Goal: Task Accomplishment & Management: Manage account settings

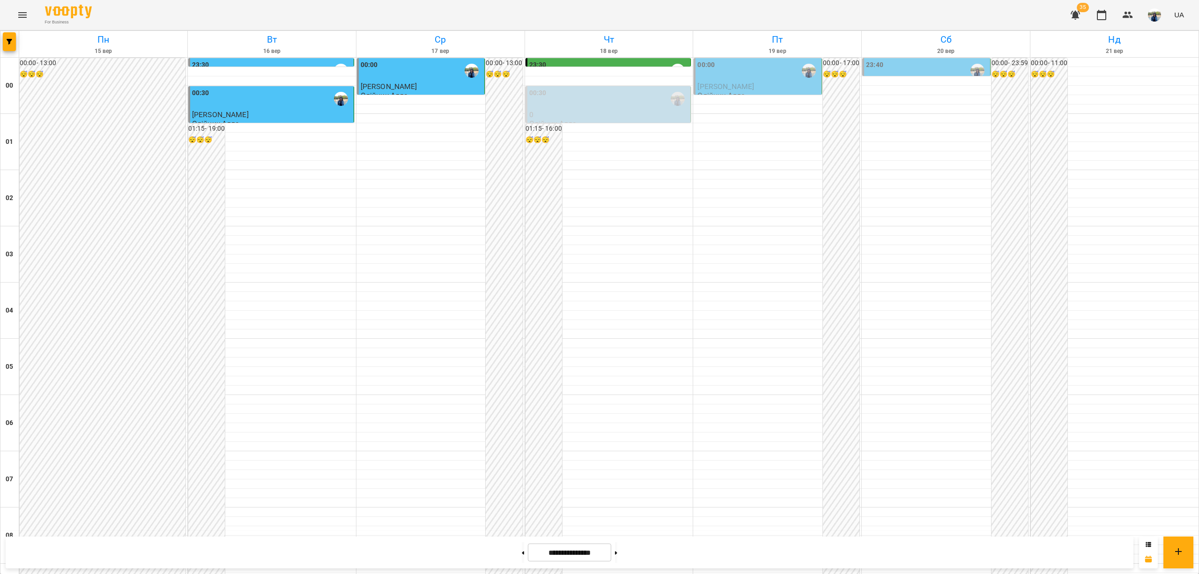
scroll to position [875, 0]
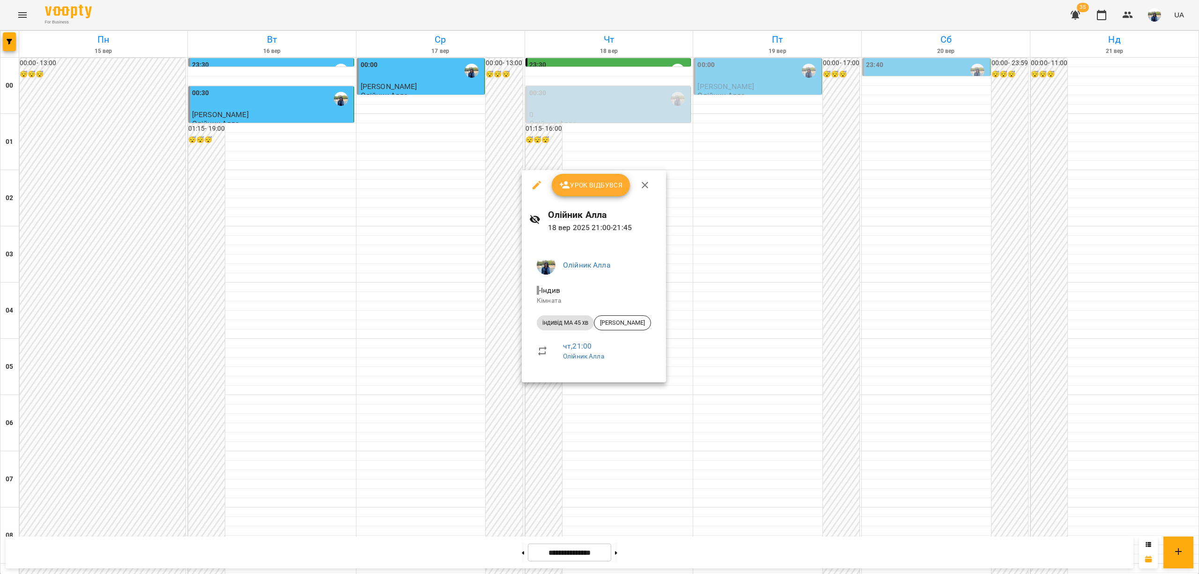
click at [576, 409] on div at bounding box center [599, 287] width 1199 height 574
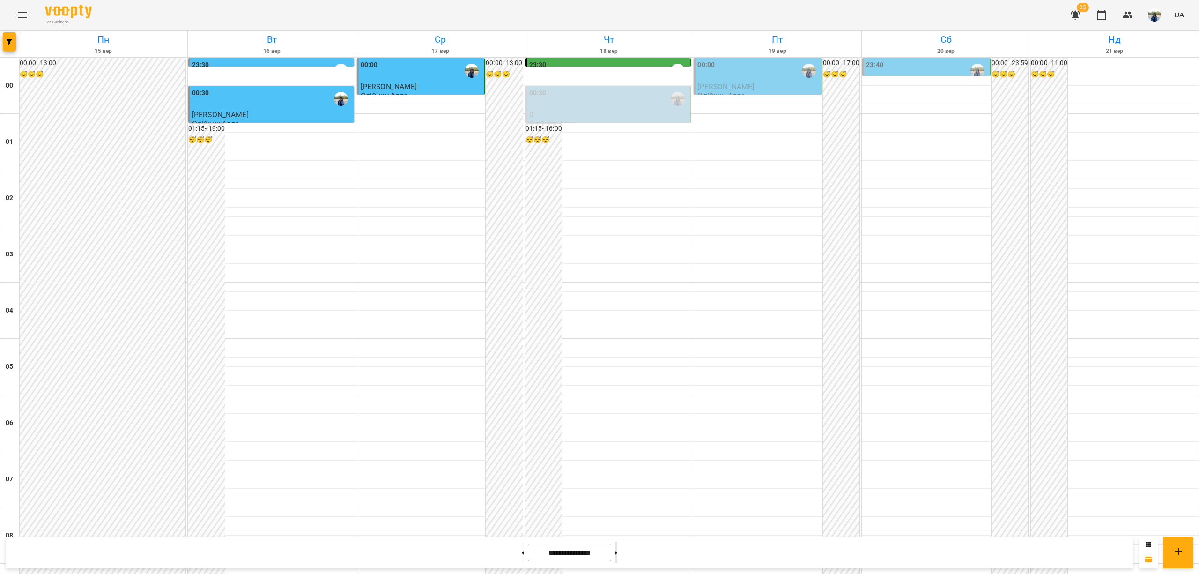
click at [617, 551] on icon at bounding box center [616, 553] width 2 height 4
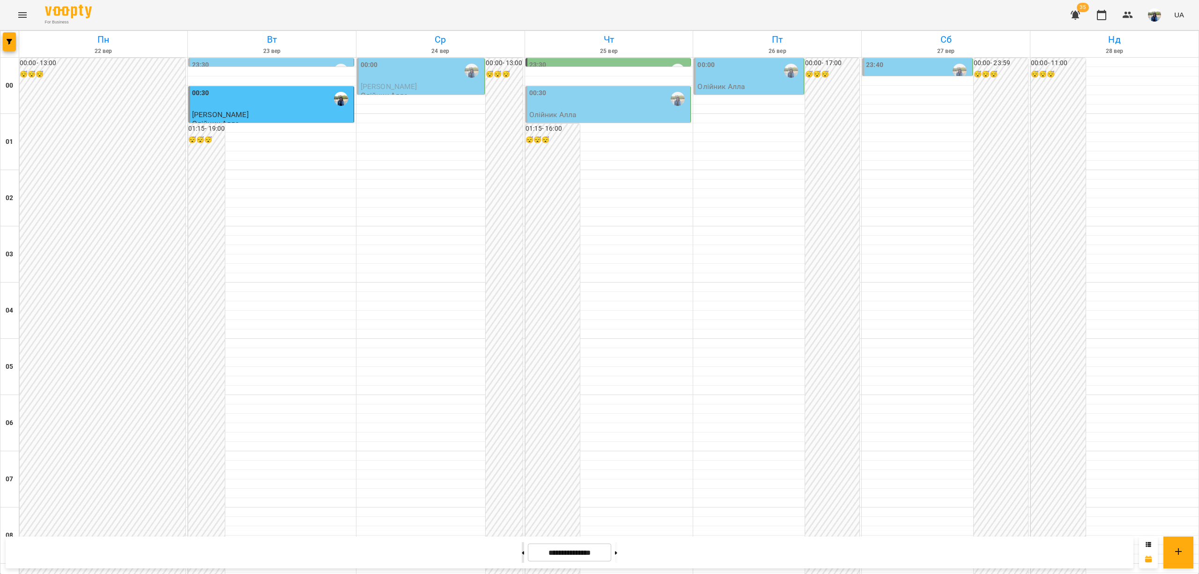
click at [522, 550] on button at bounding box center [523, 552] width 2 height 21
type input "**********"
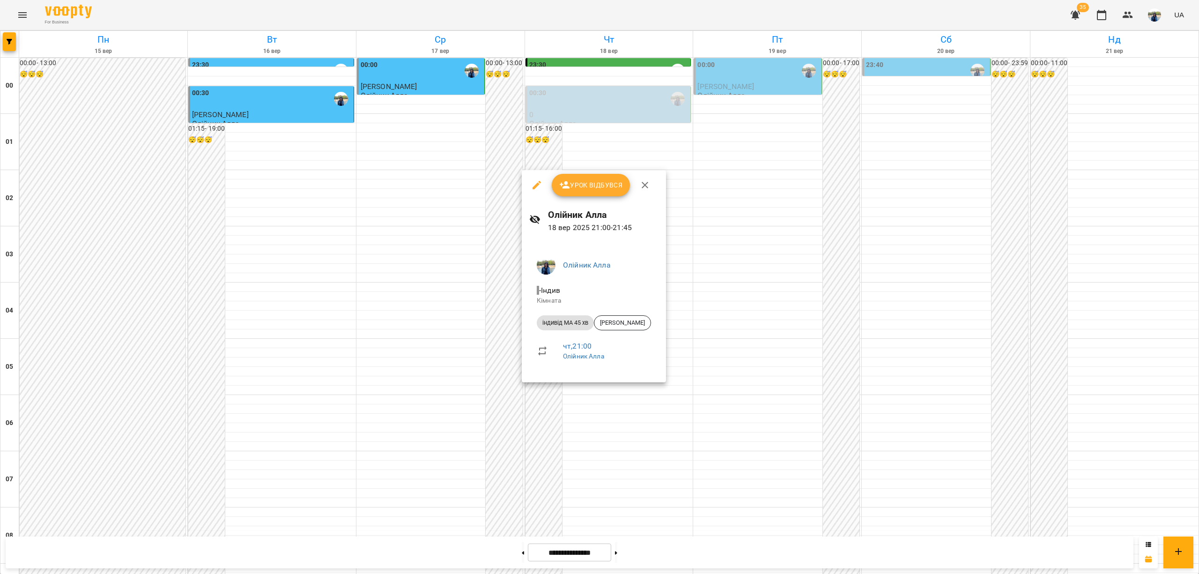
click at [596, 394] on div at bounding box center [599, 287] width 1199 height 574
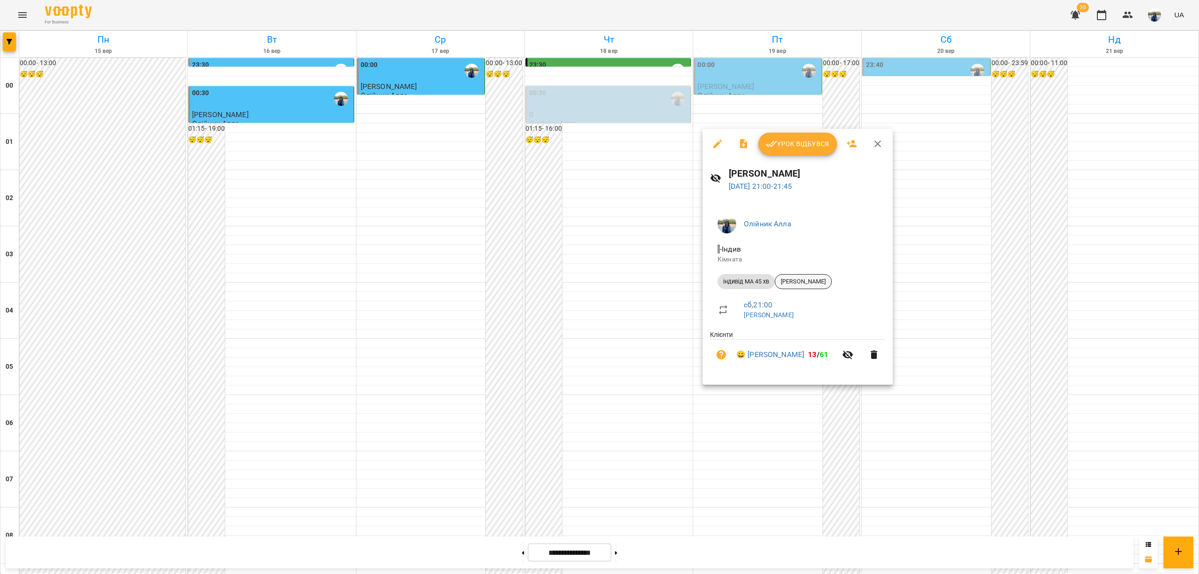
click at [797, 283] on span "[PERSON_NAME]" at bounding box center [803, 281] width 56 height 8
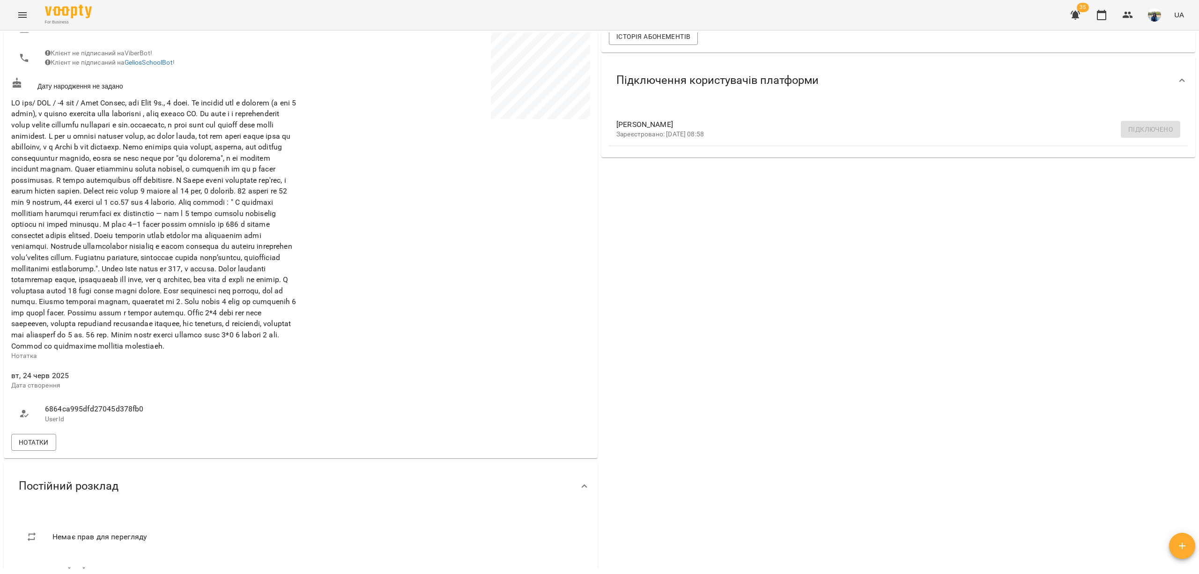
scroll to position [312, 0]
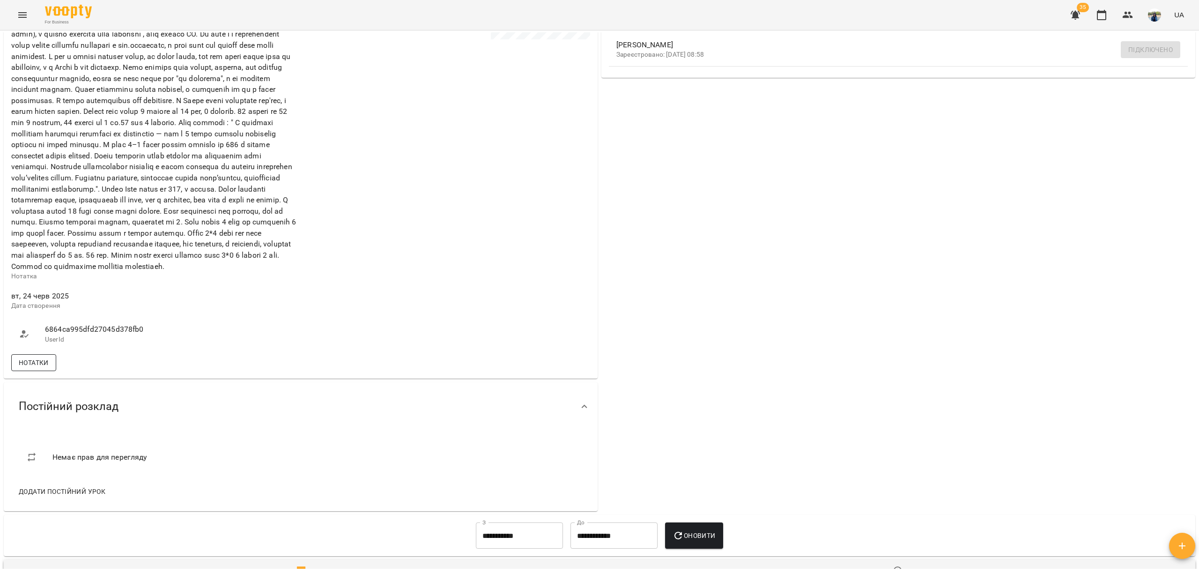
click at [30, 368] on span "Нотатки" at bounding box center [34, 362] width 30 height 11
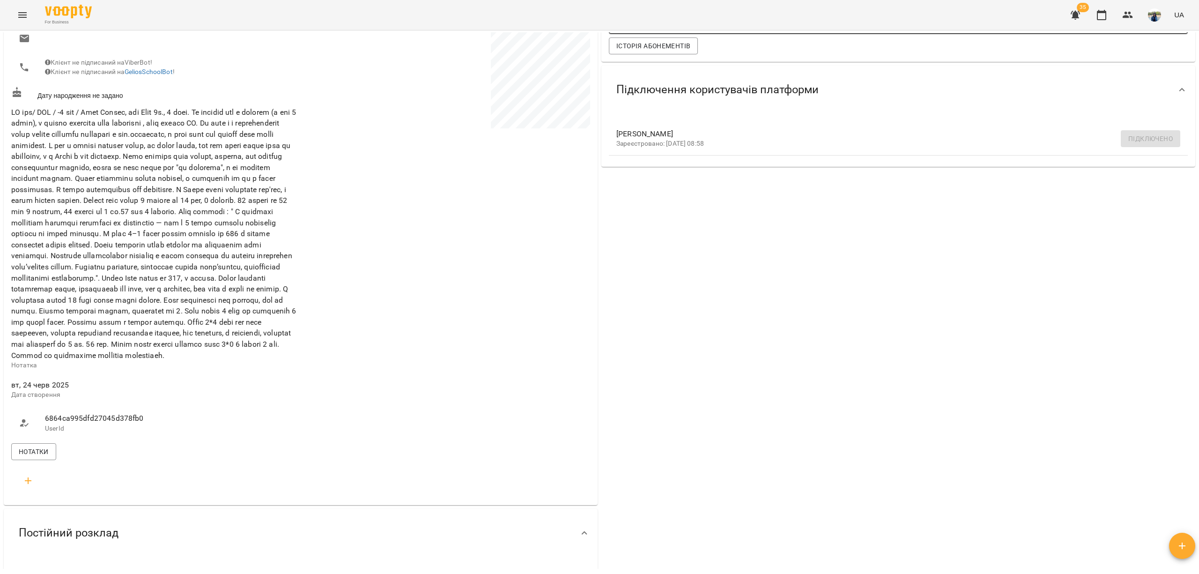
scroll to position [187, 0]
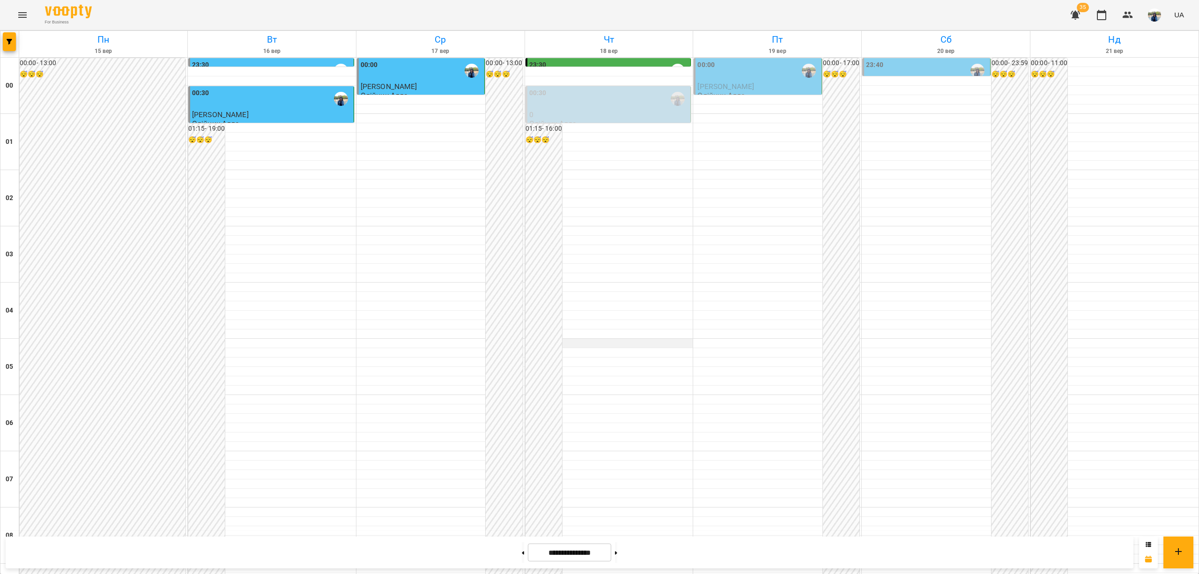
scroll to position [875, 0]
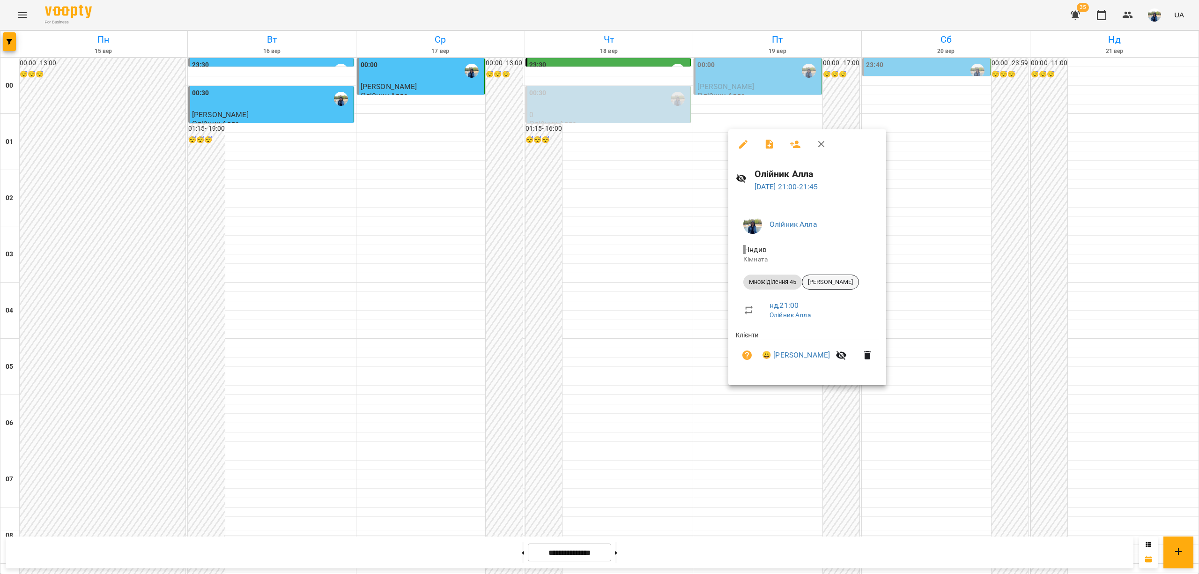
click at [849, 283] on span "[PERSON_NAME]" at bounding box center [830, 282] width 56 height 8
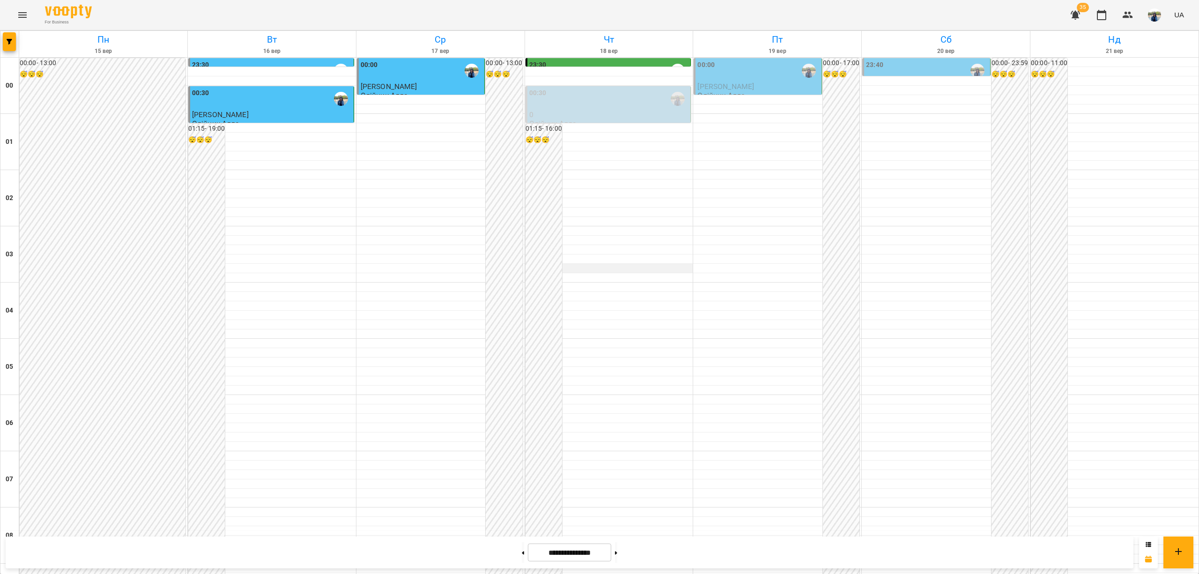
scroll to position [875, 0]
